Goal: Find specific page/section: Find specific page/section

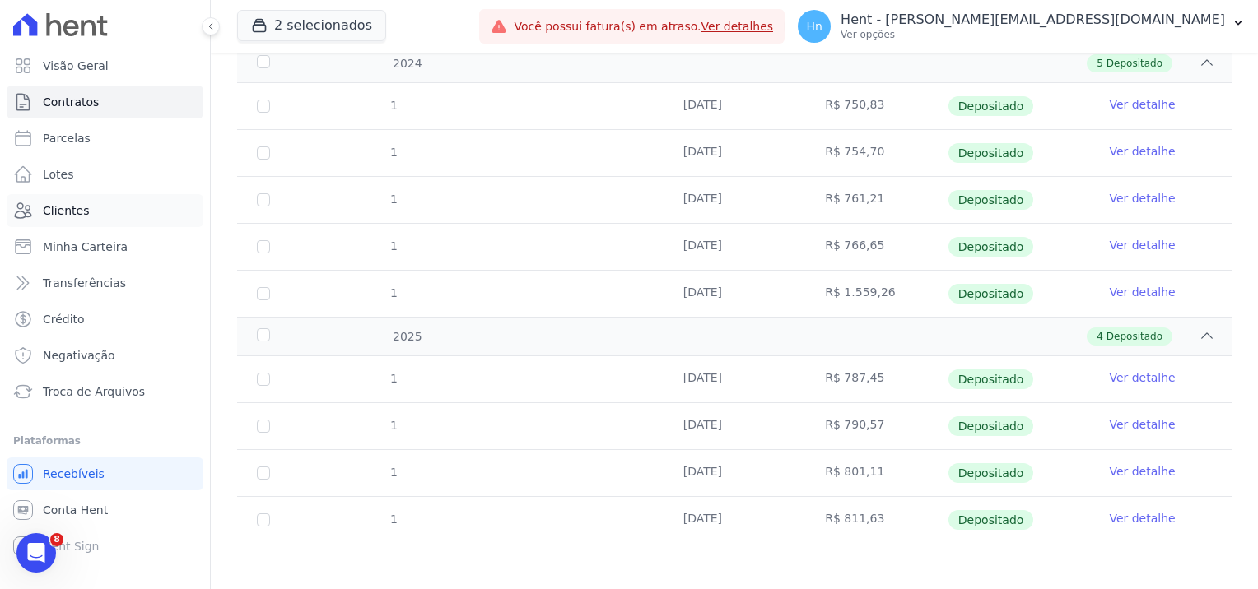
click at [63, 209] on span "Clientes" at bounding box center [66, 211] width 46 height 16
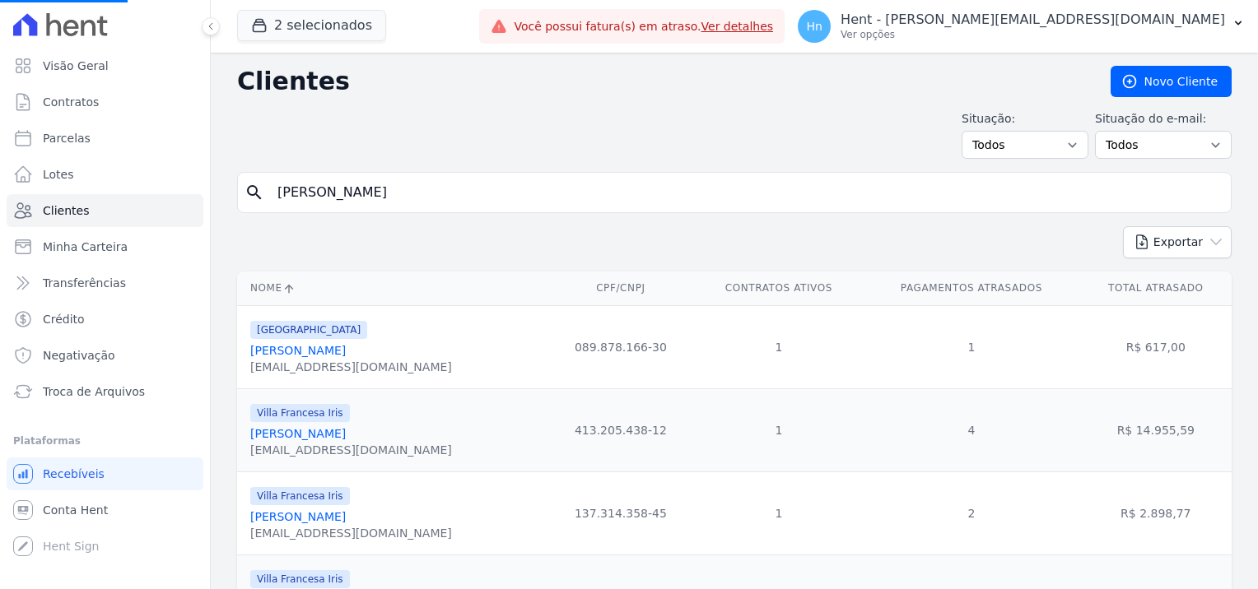
click at [475, 201] on input "[PERSON_NAME]" at bounding box center [746, 192] width 957 height 33
drag, startPoint x: 461, startPoint y: 197, endPoint x: 242, endPoint y: 205, distance: 219.2
click at [242, 205] on div "search [PERSON_NAME]" at bounding box center [734, 192] width 995 height 41
paste input "[PERSON_NAME]"
type input "[PERSON_NAME]"
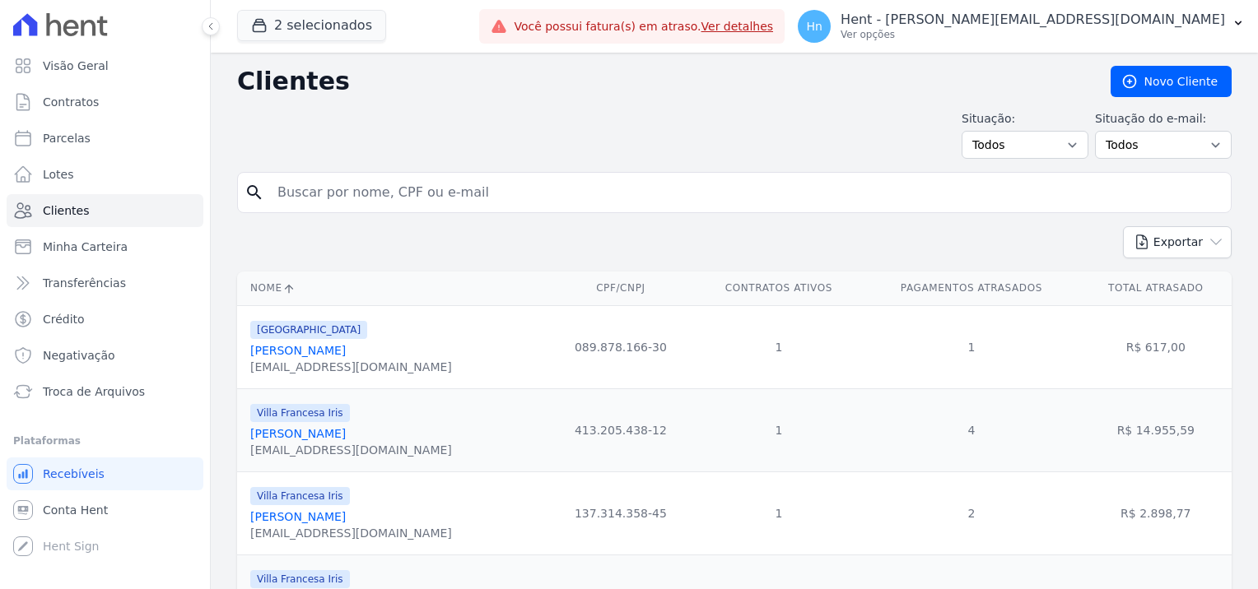
click at [345, 356] on link "[PERSON_NAME]" at bounding box center [298, 350] width 96 height 13
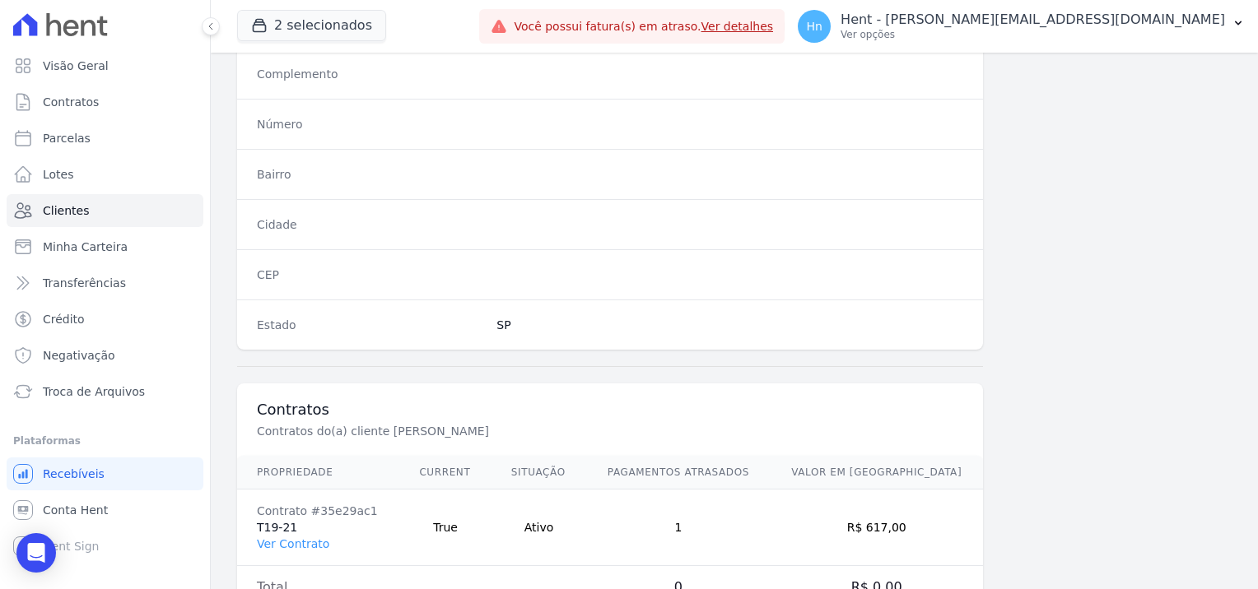
scroll to position [945, 0]
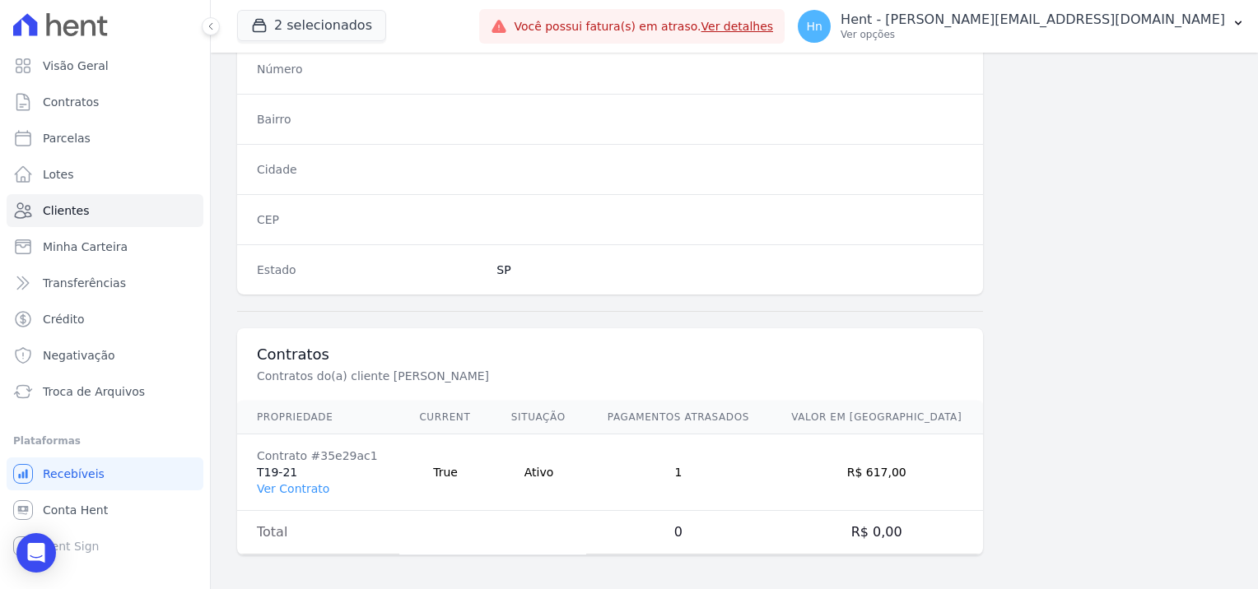
click at [303, 492] on td "Contrato #35e29ac1 T19-21 Ver Contrato" at bounding box center [318, 473] width 162 height 77
click at [300, 485] on link "Ver Contrato" at bounding box center [293, 488] width 72 height 13
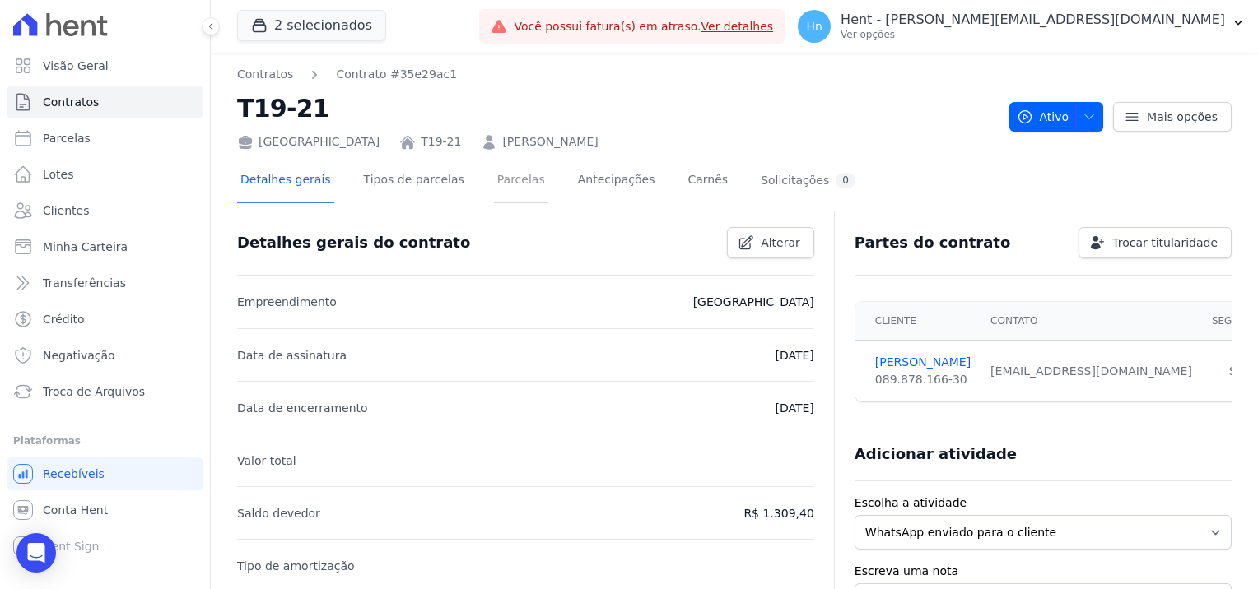
click at [510, 179] on link "Parcelas" at bounding box center [521, 182] width 54 height 44
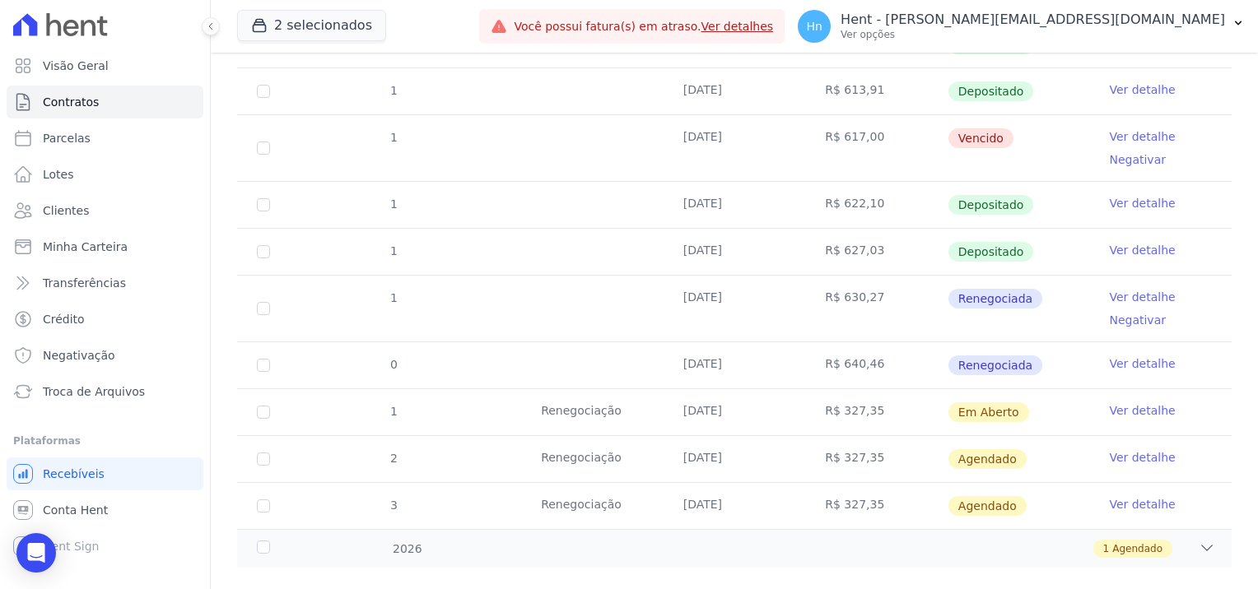
scroll to position [436, 0]
